Goal: Task Accomplishment & Management: Manage account settings

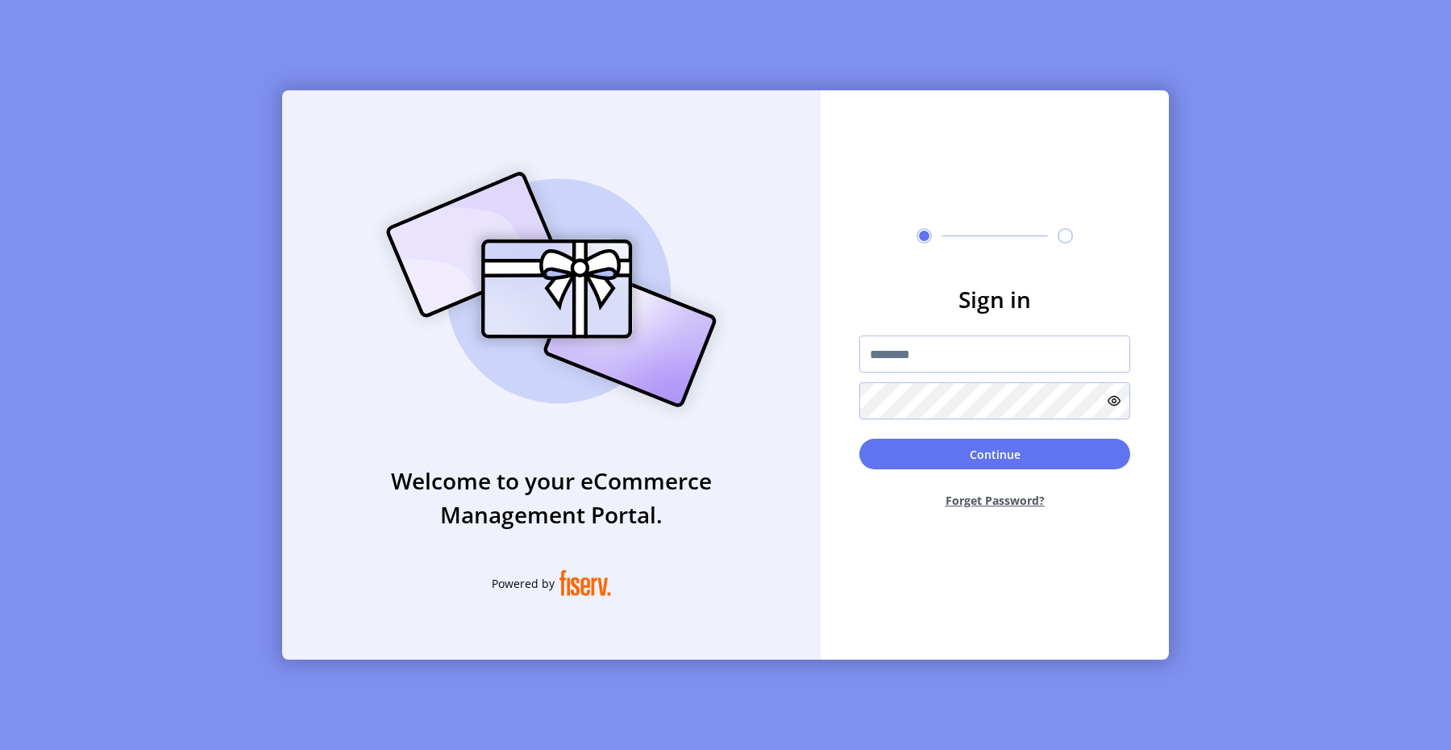
click at [992, 331] on form "Sign in Continue Forget Password?" at bounding box center [995, 401] width 348 height 239
click at [984, 343] on input "text" at bounding box center [995, 353] width 271 height 37
type input "**********"
click at [976, 461] on button "Continue" at bounding box center [995, 454] width 271 height 31
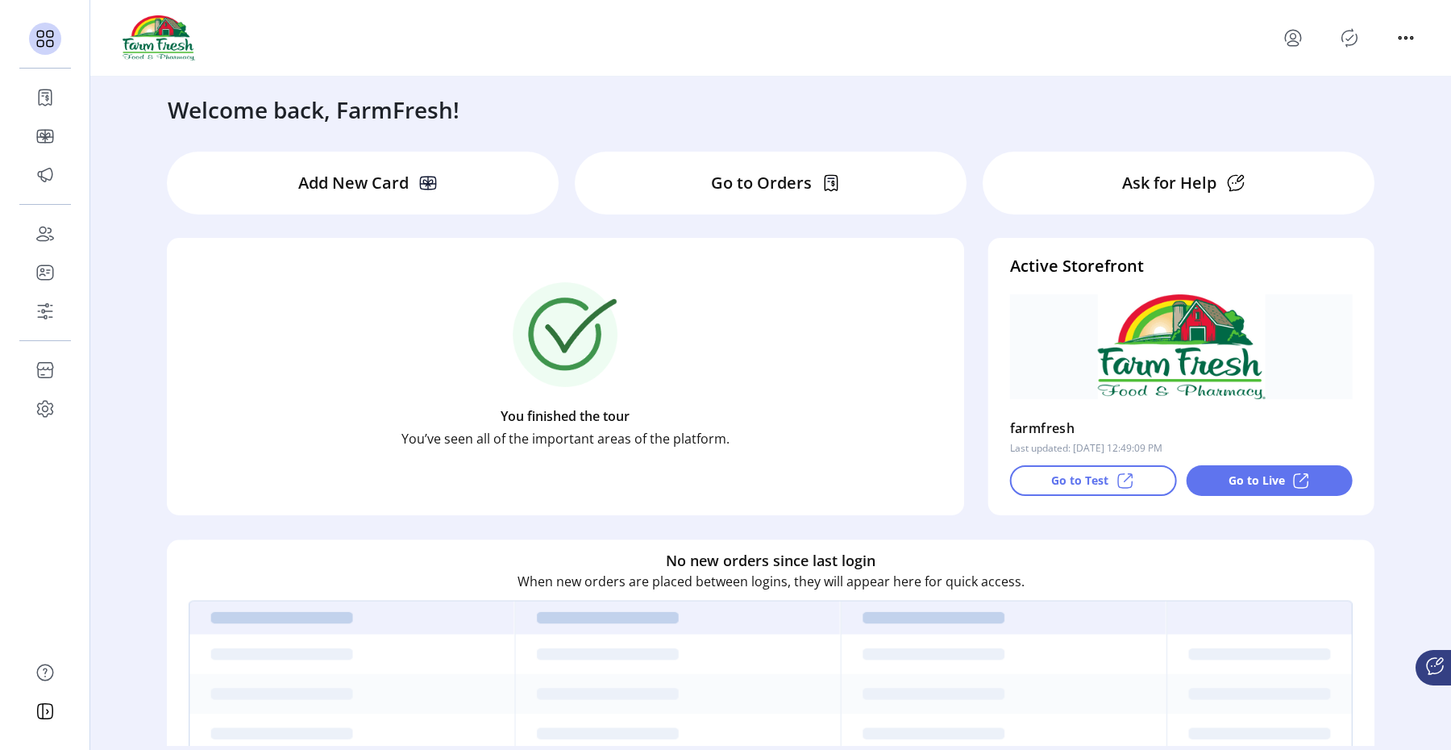
click at [1343, 44] on icon "Publisher Panel" at bounding box center [1350, 38] width 26 height 26
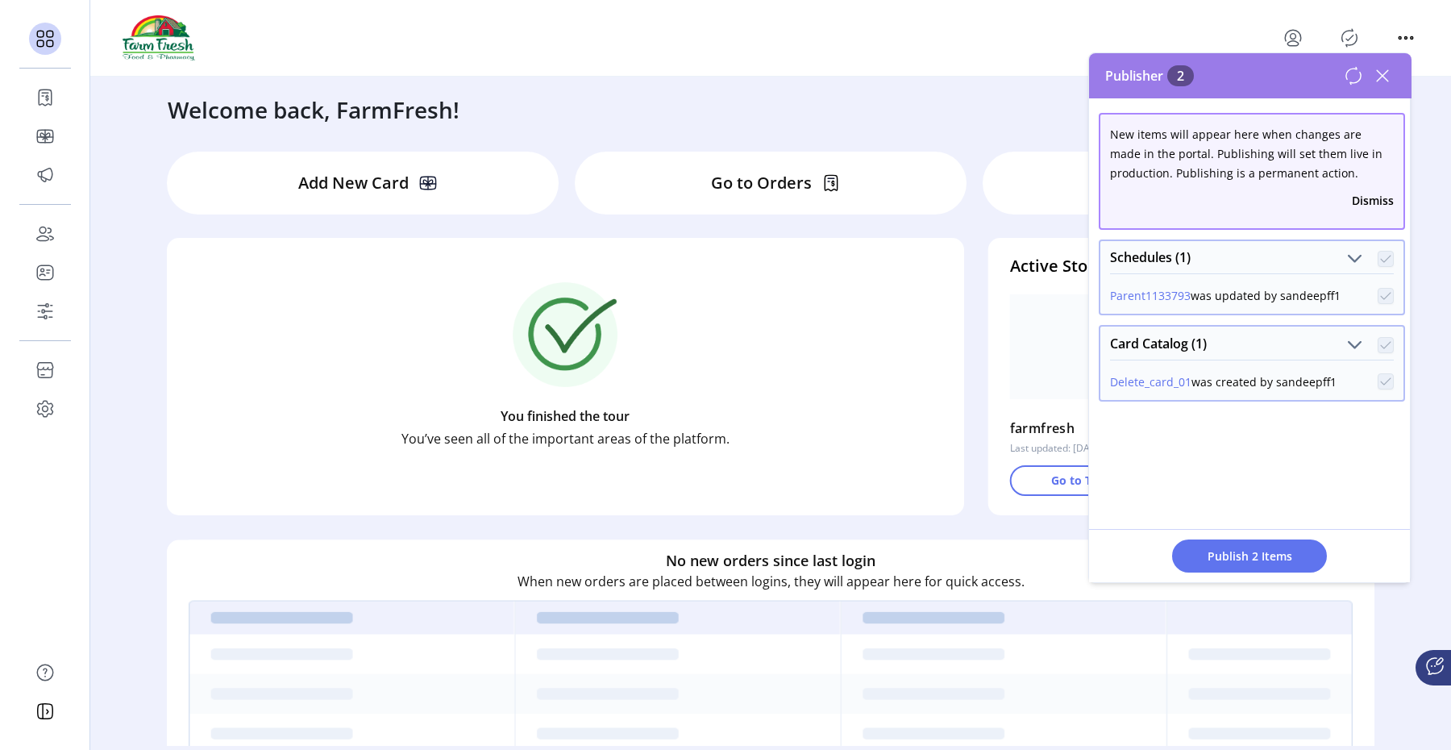
click at [1388, 71] on icon at bounding box center [1383, 76] width 26 height 26
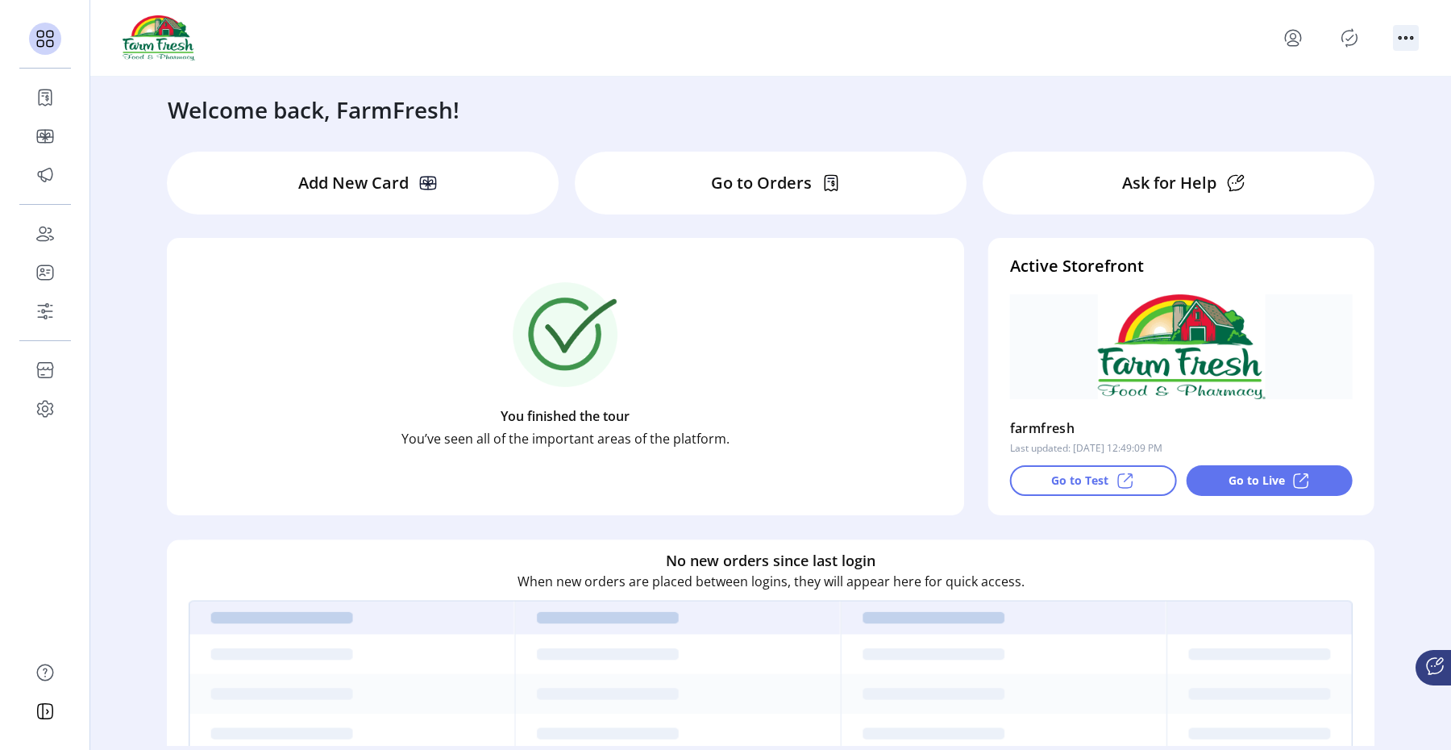
click at [1413, 42] on icon "menu" at bounding box center [1406, 38] width 26 height 26
click at [1337, 94] on span "MX" at bounding box center [1339, 95] width 134 height 13
